Goal: Information Seeking & Learning: Learn about a topic

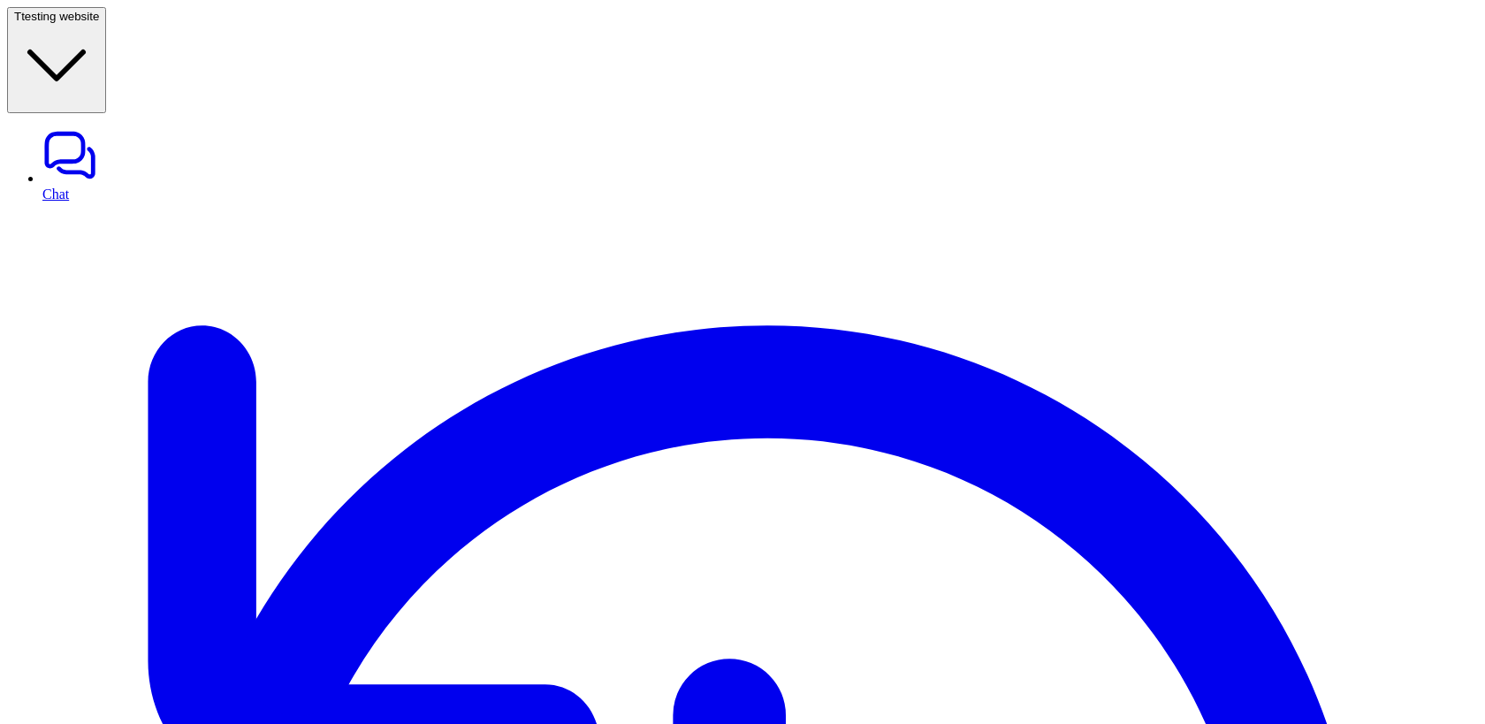
scroll to position [24, 0]
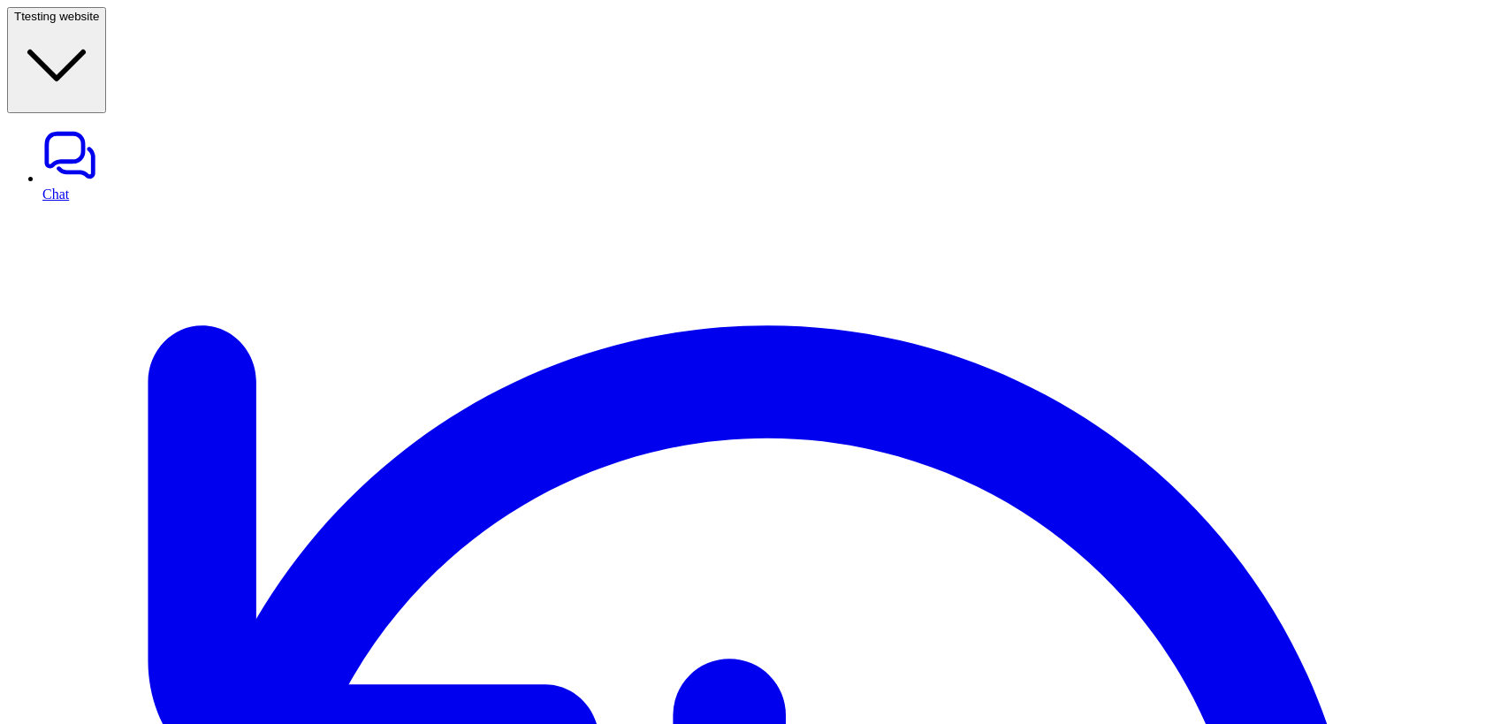
scroll to position [0, 85]
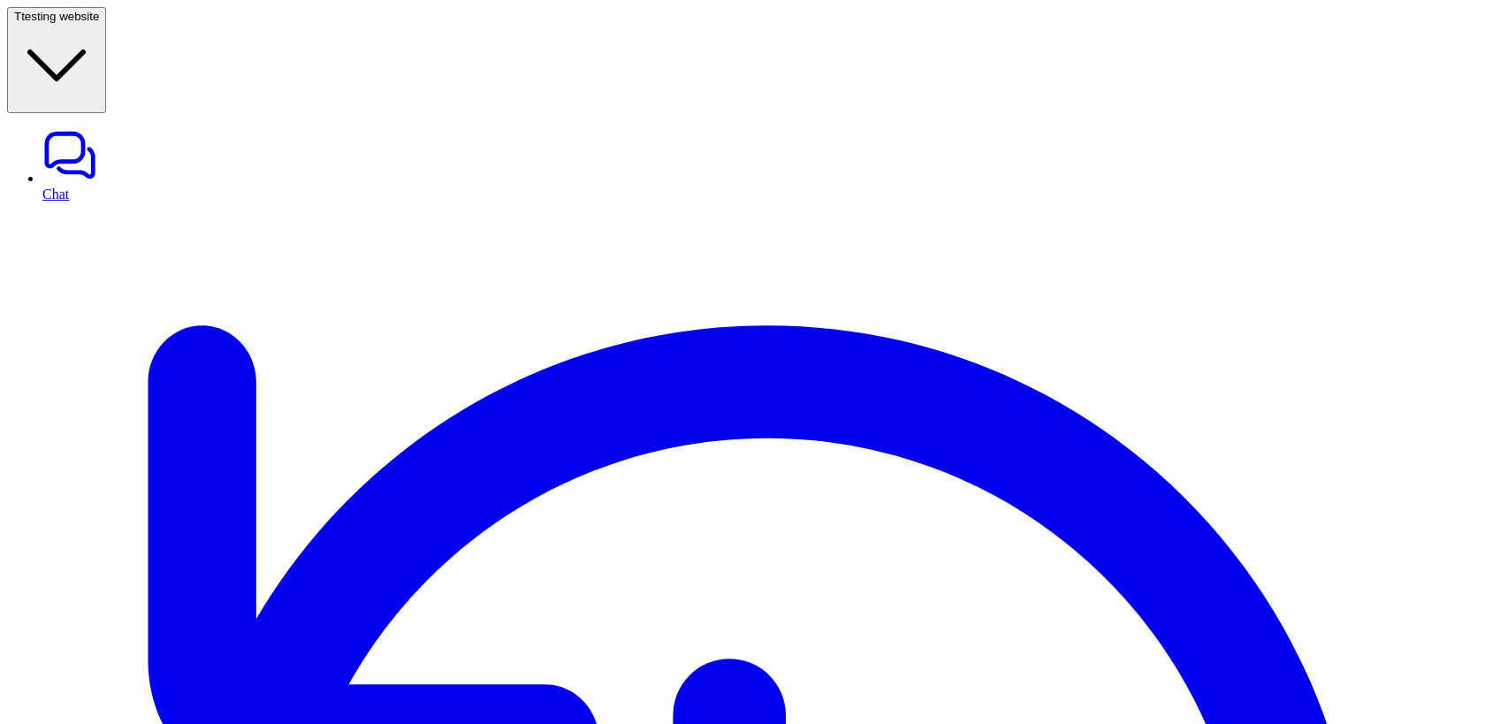
scroll to position [0, 85]
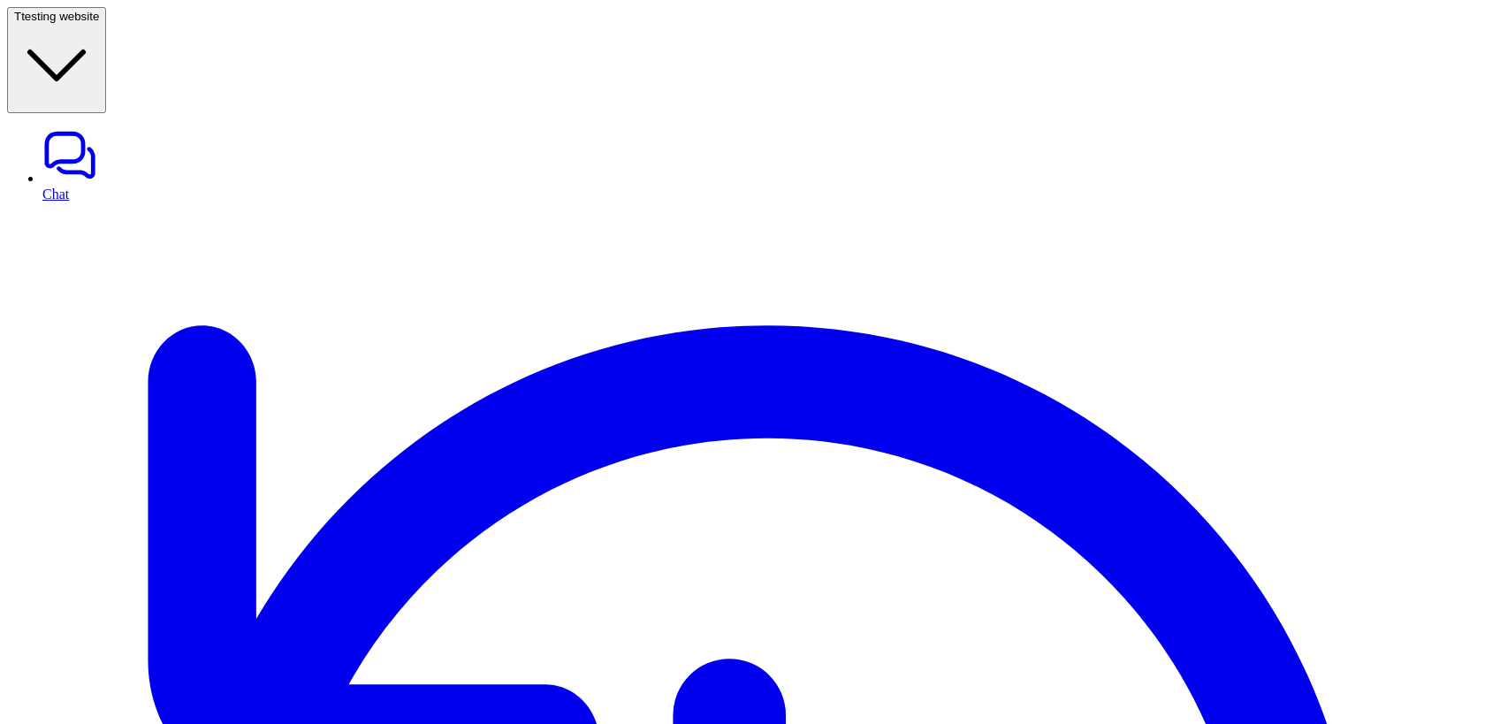
scroll to position [24, 0]
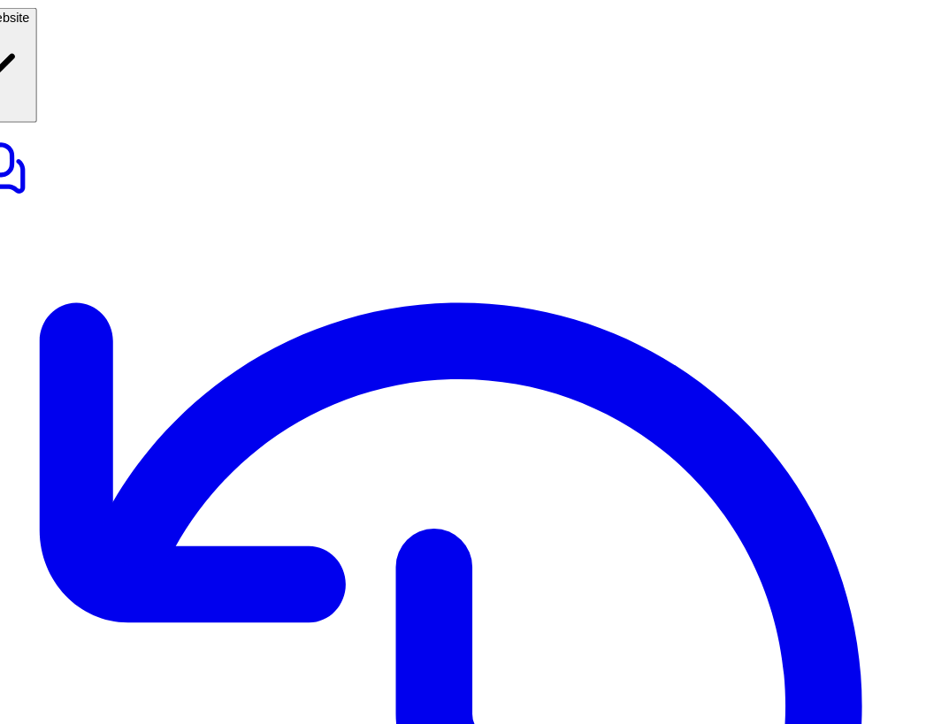
scroll to position [8, 598]
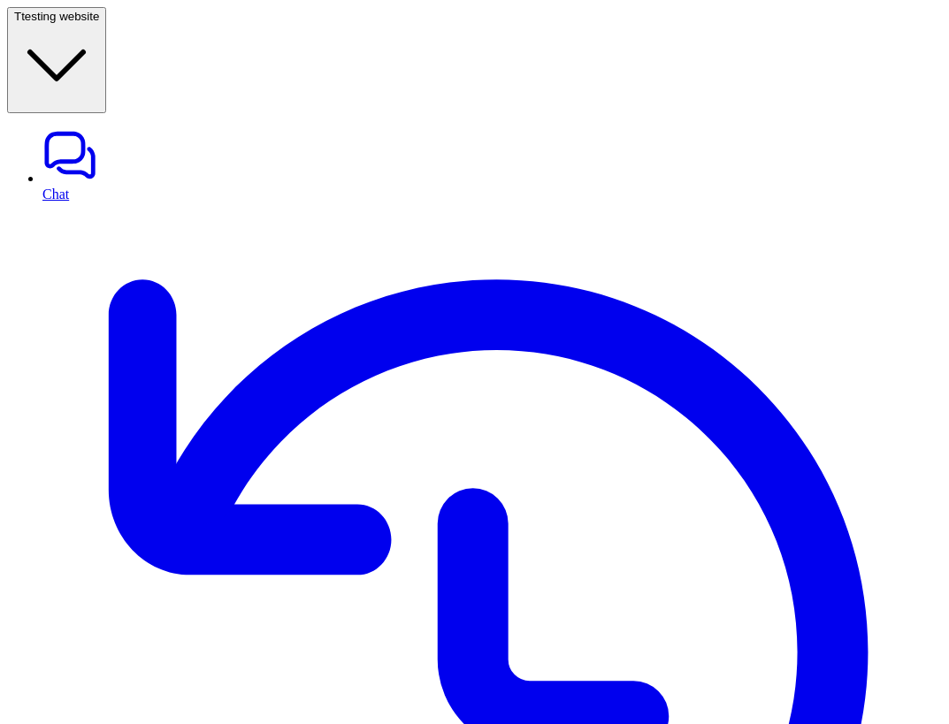
scroll to position [0, 0]
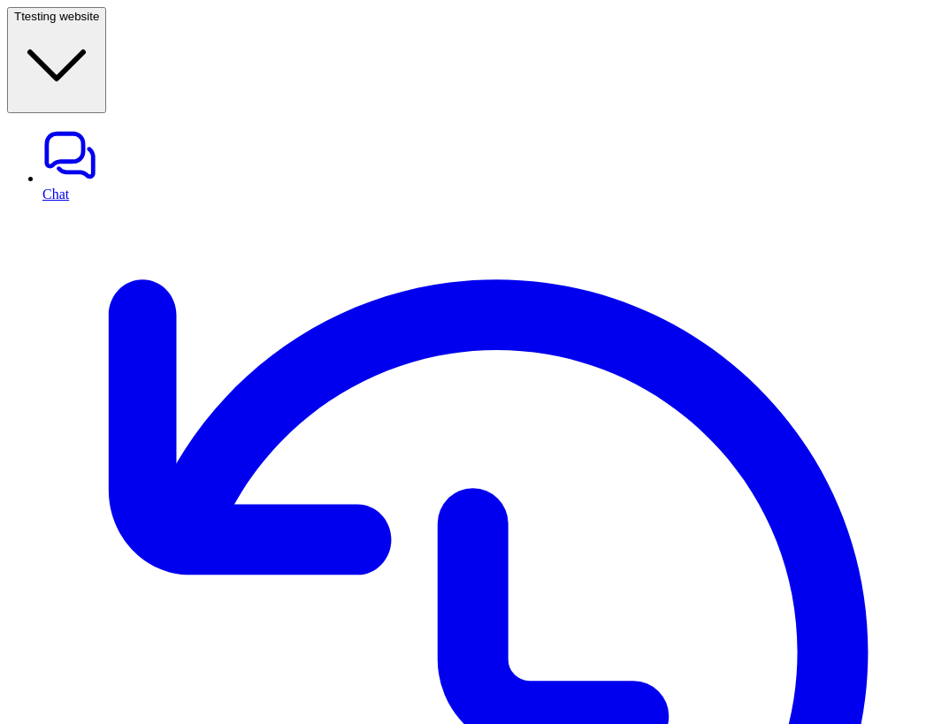
scroll to position [0, 467]
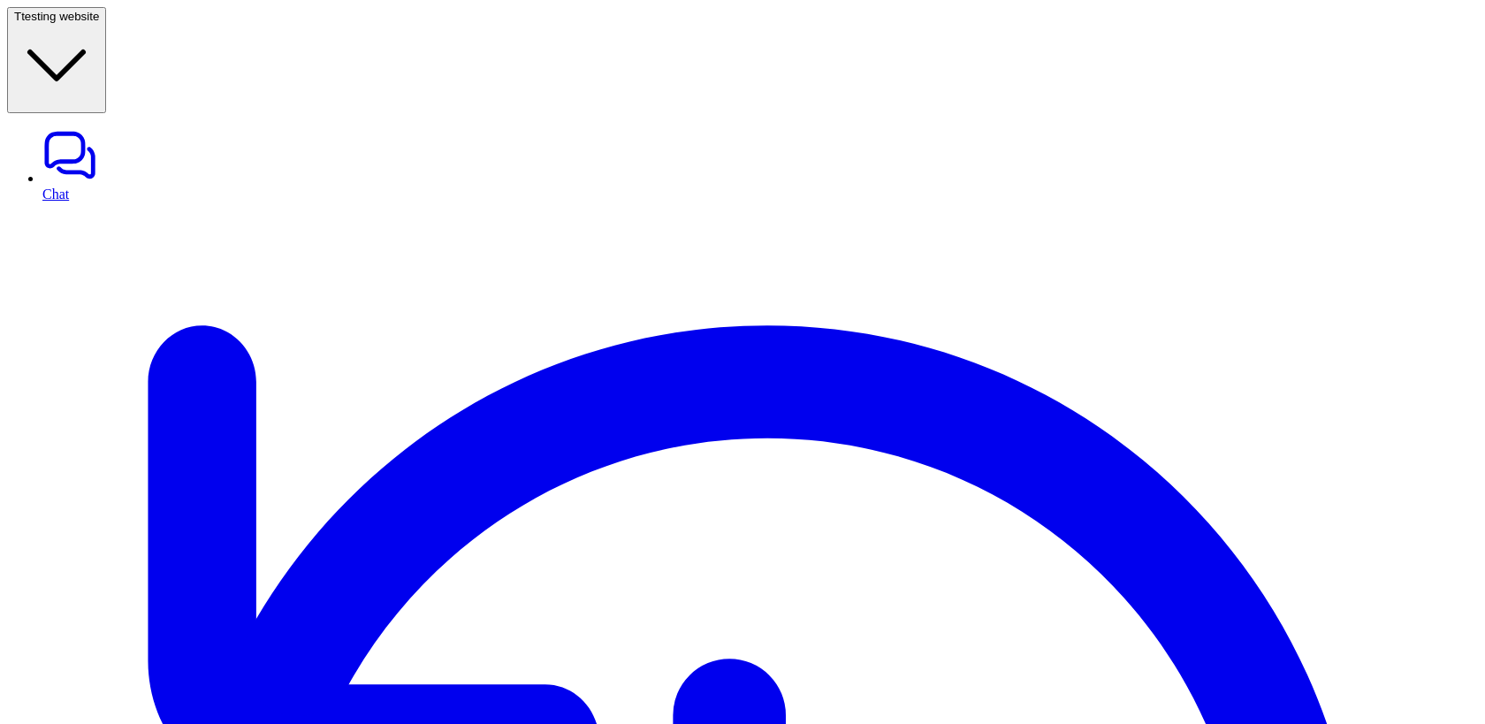
scroll to position [24, 0]
